Goal: Navigation & Orientation: Find specific page/section

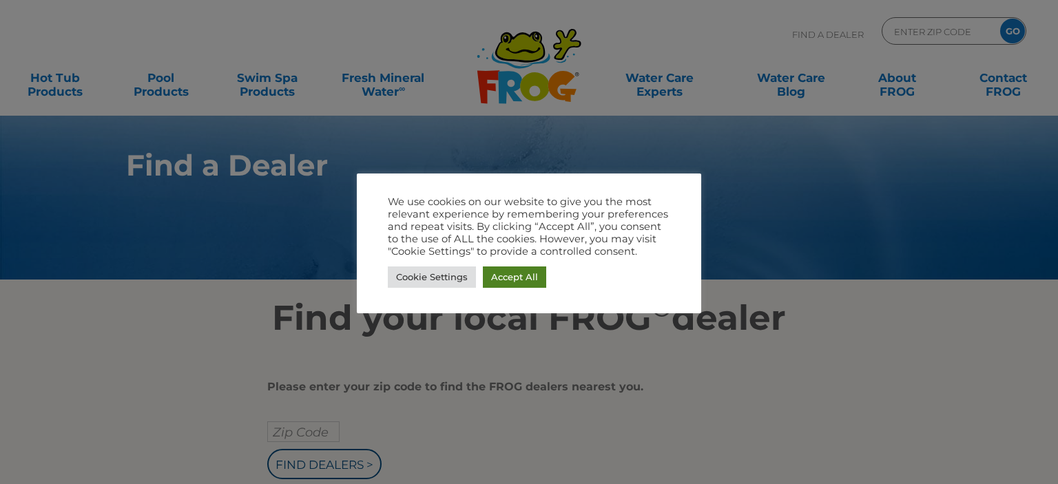
click at [528, 273] on link "Accept All" at bounding box center [514, 277] width 63 height 21
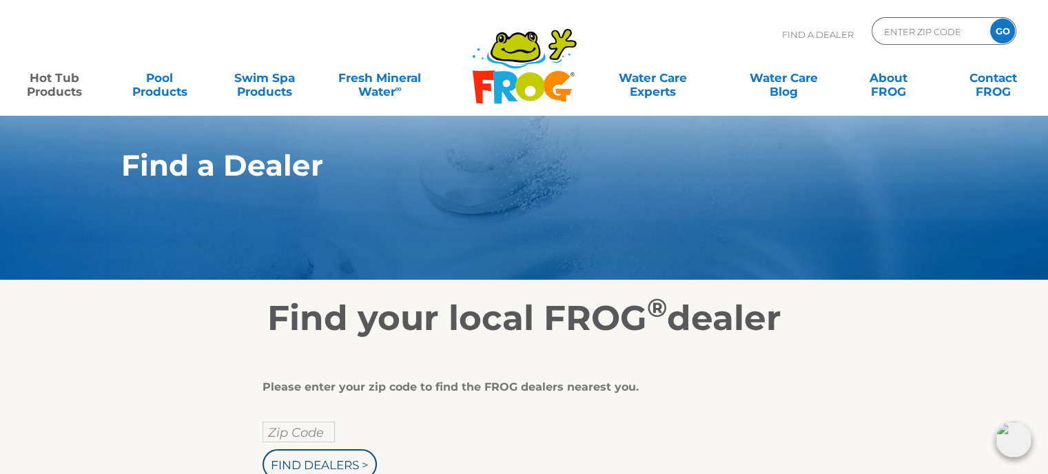
click at [66, 92] on link "Hot Tub Products" at bounding box center [54, 78] width 81 height 28
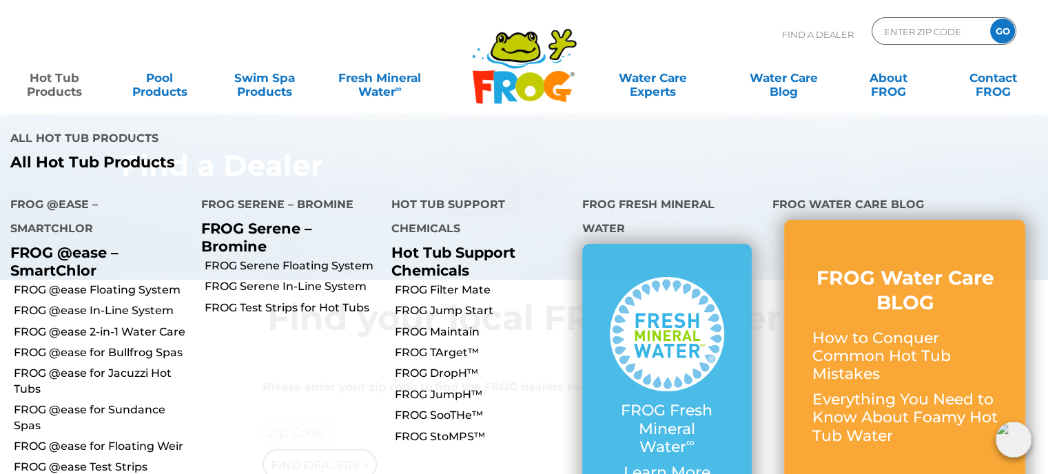
click at [65, 92] on link "Hot Tub Products" at bounding box center [54, 78] width 81 height 28
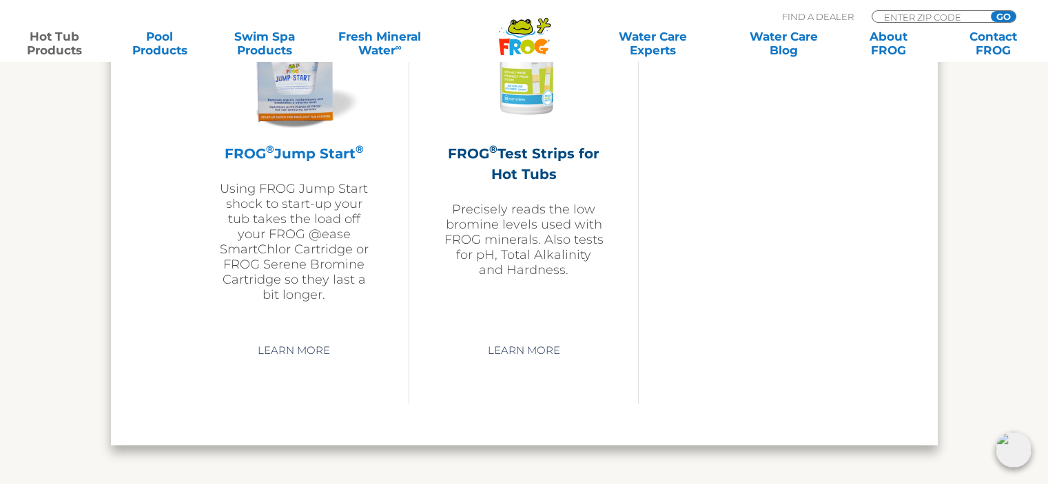
scroll to position [3513, 0]
